Goal: Information Seeking & Learning: Learn about a topic

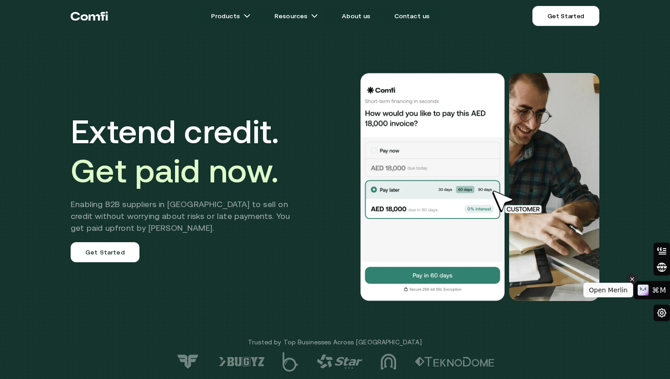
click at [630, 281] on icon at bounding box center [632, 278] width 6 height 11
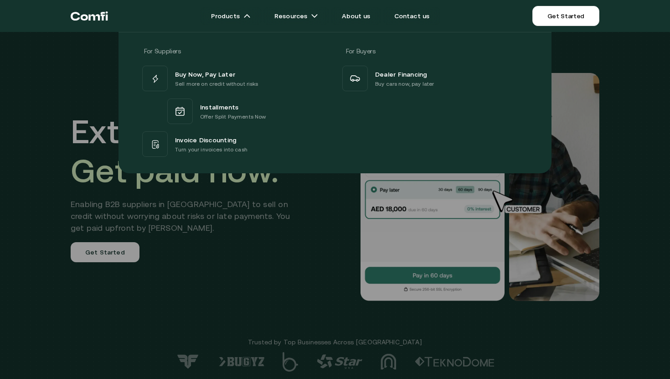
click at [261, 238] on div at bounding box center [335, 221] width 670 height 379
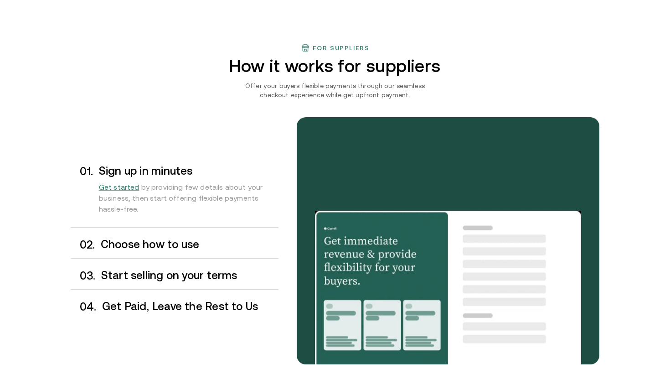
scroll to position [673, 0]
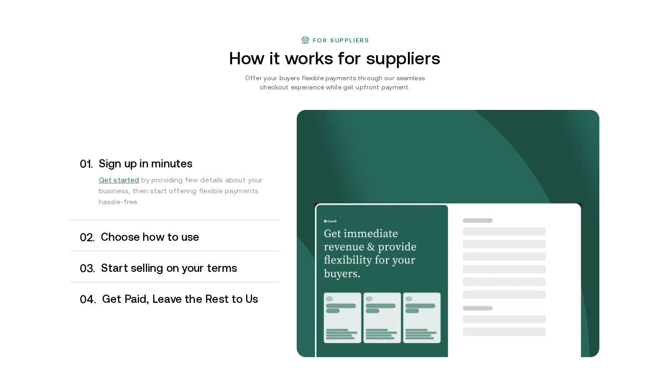
click at [187, 239] on h3 "Choose how to use" at bounding box center [190, 237] width 178 height 12
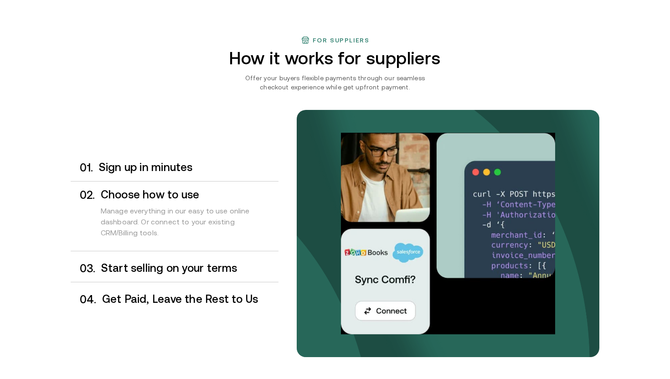
click at [184, 268] on h3 "Start selling on your terms" at bounding box center [189, 268] width 177 height 12
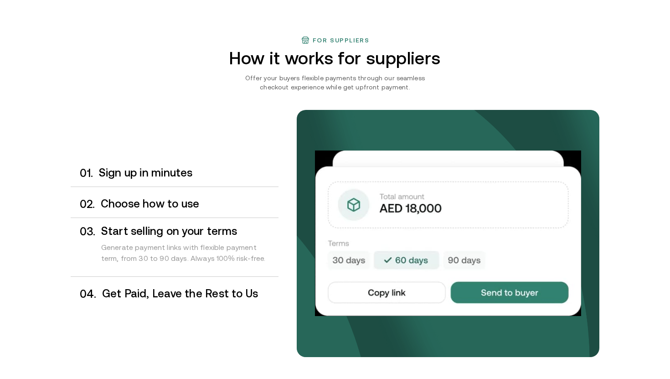
click at [182, 298] on h3 "Get Paid, Leave the Rest to Us" at bounding box center [190, 294] width 176 height 12
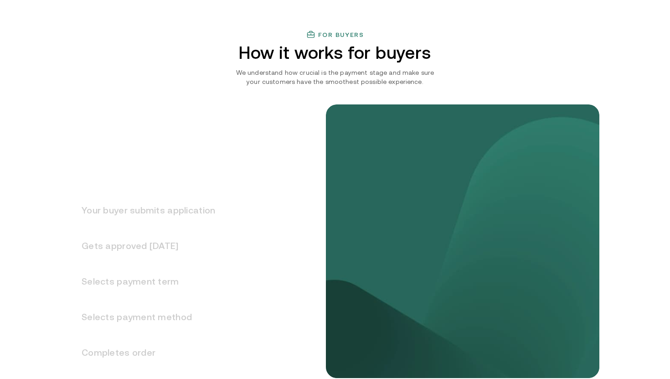
scroll to position [1060, 0]
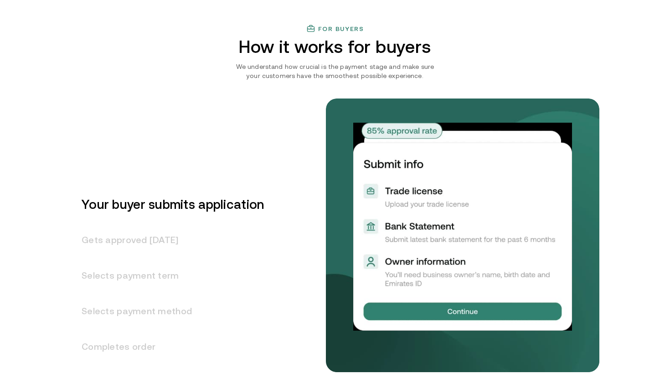
click at [170, 239] on h3 "Gets approved [DATE]" at bounding box center [167, 240] width 193 height 36
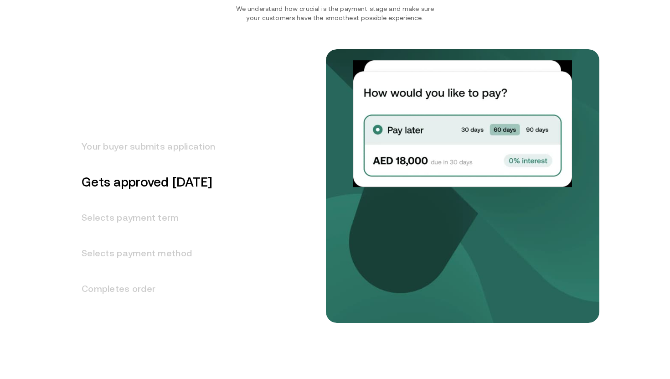
scroll to position [1115, 0]
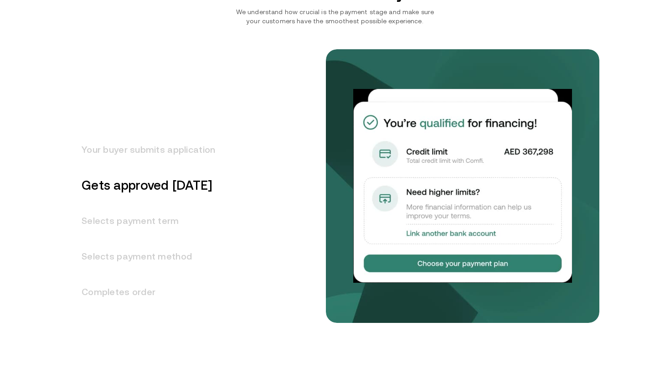
click at [158, 219] on h3 "Selects payment term" at bounding box center [143, 221] width 144 height 36
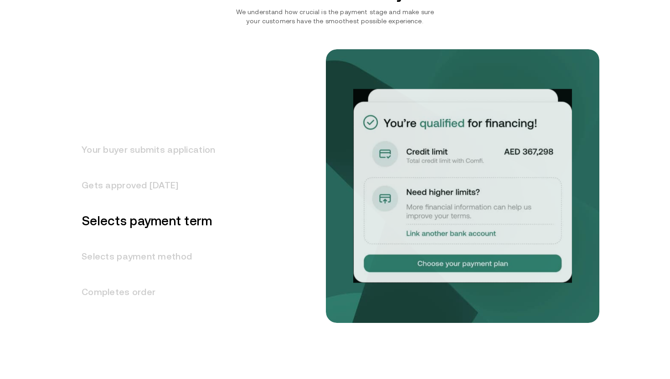
scroll to position [1147, 0]
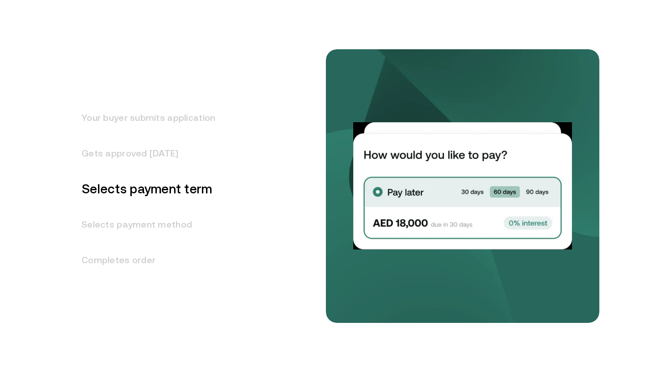
click at [158, 219] on h3 "Selects payment method" at bounding box center [143, 224] width 144 height 36
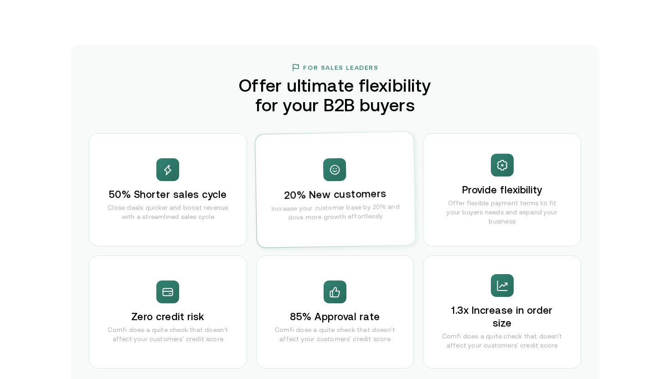
scroll to position [1723, 0]
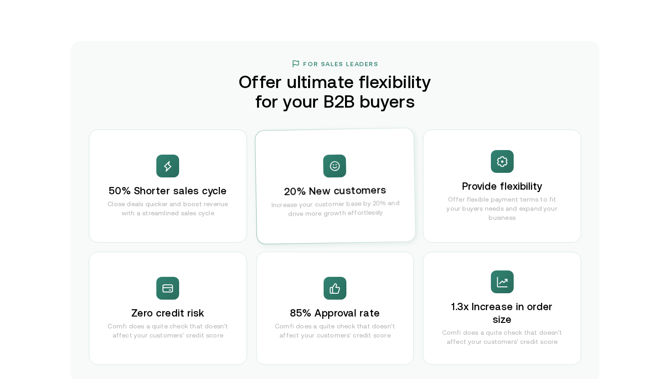
click at [435, 195] on div "Provide flexibility Offer flexible payment terms to fit your buyers needs and e…" at bounding box center [502, 185] width 158 height 113
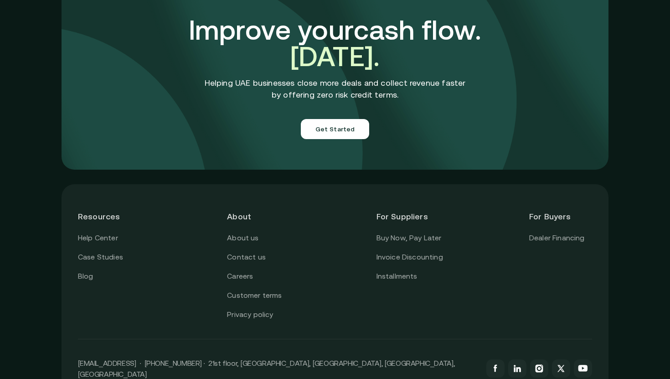
scroll to position [3184, 0]
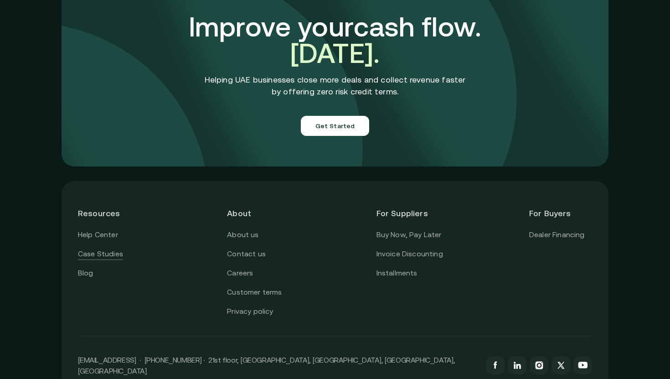
click at [103, 248] on link "Case Studies" at bounding box center [100, 254] width 45 height 12
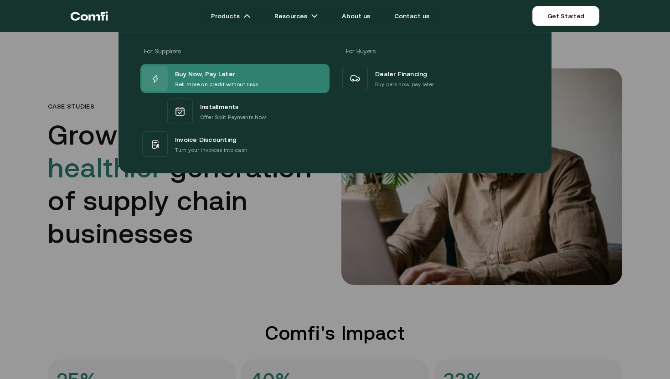
click at [213, 89] on div "Buy Now, Pay Later Sell more on credit without risks" at bounding box center [200, 79] width 116 height 26
